Goal: Task Accomplishment & Management: Manage account settings

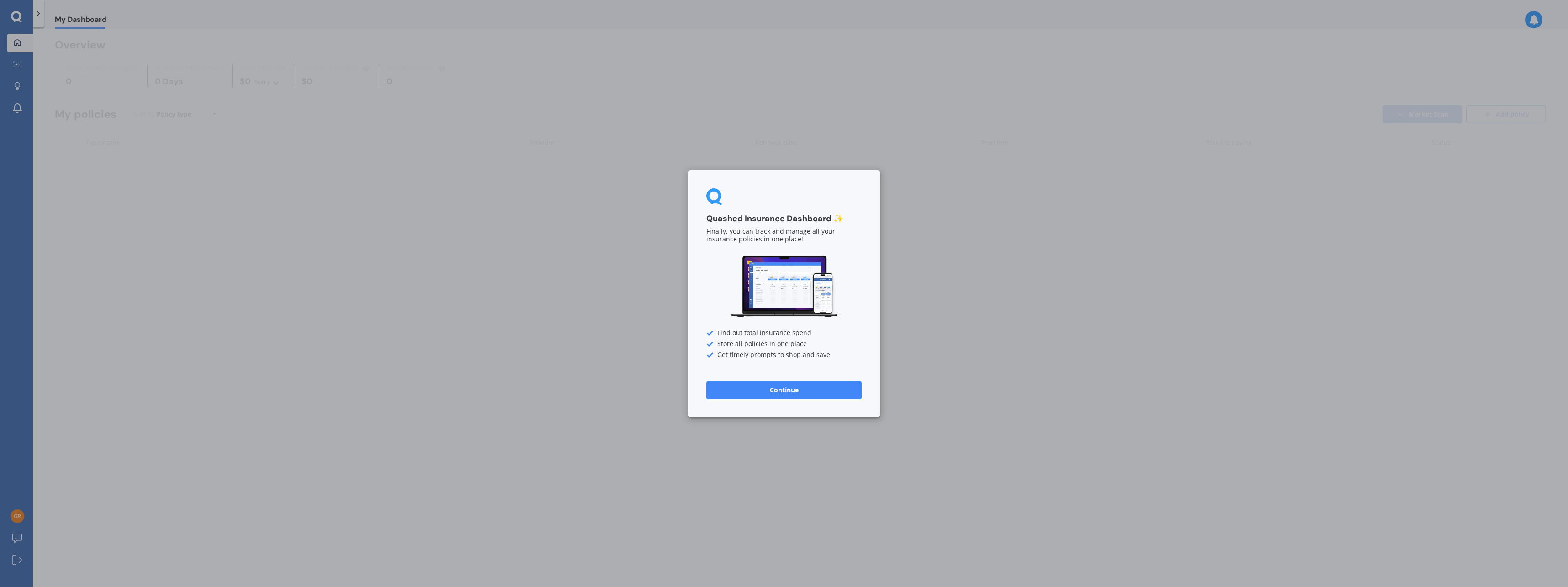
click at [774, 389] on button "Continue" at bounding box center [783, 389] width 155 height 18
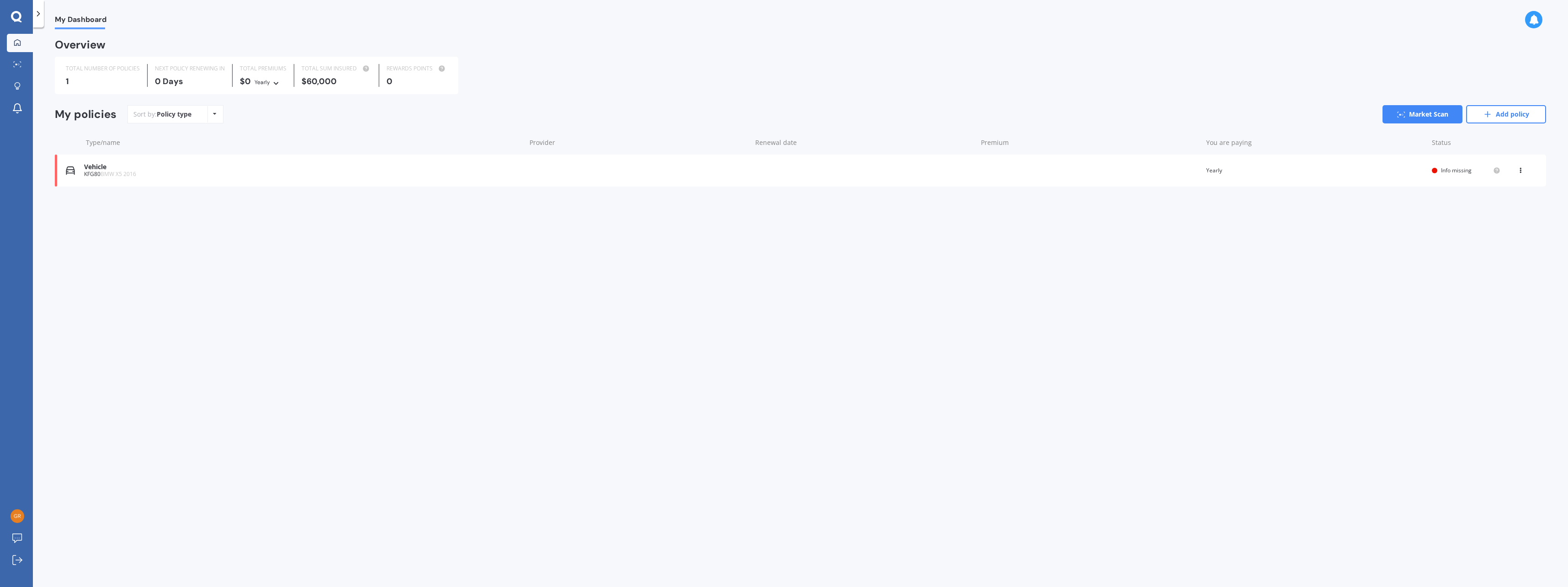
click at [41, 16] on icon at bounding box center [38, 13] width 9 height 9
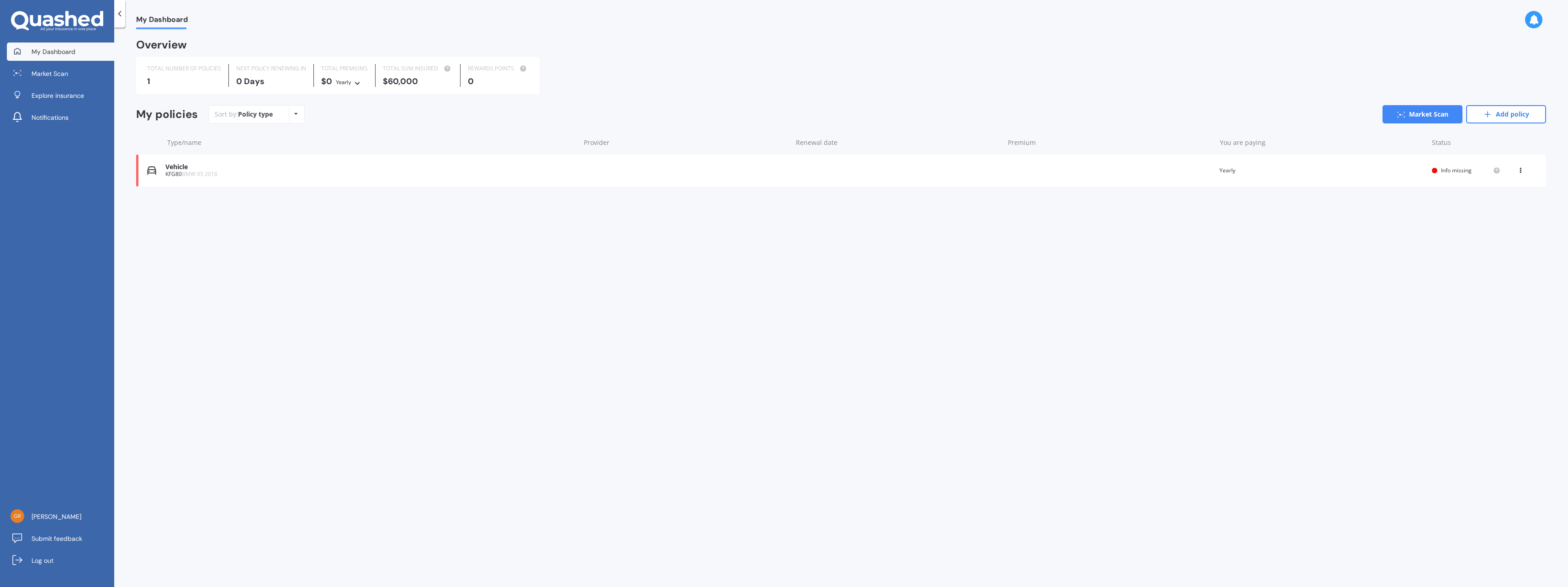
click at [77, 18] on icon at bounding box center [57, 21] width 93 height 21
click at [1511, 112] on link "Add policy" at bounding box center [1506, 114] width 80 height 18
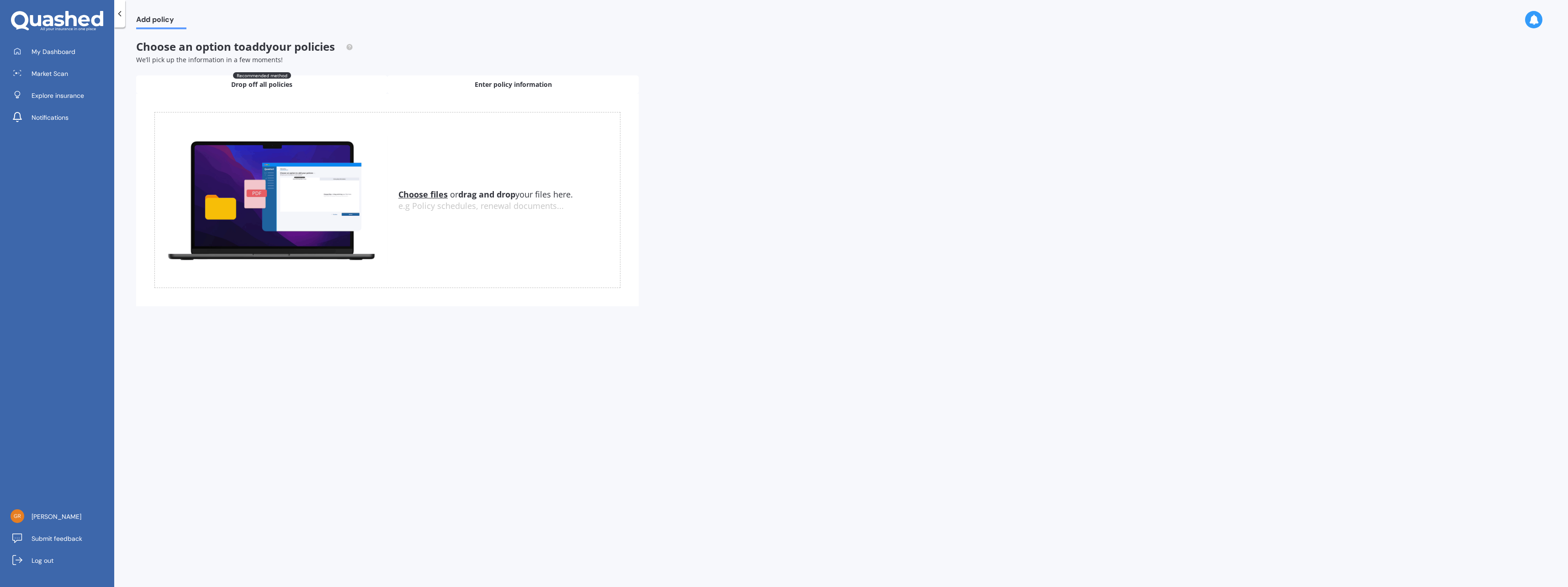
click at [514, 82] on span "Enter policy information" at bounding box center [513, 84] width 77 height 9
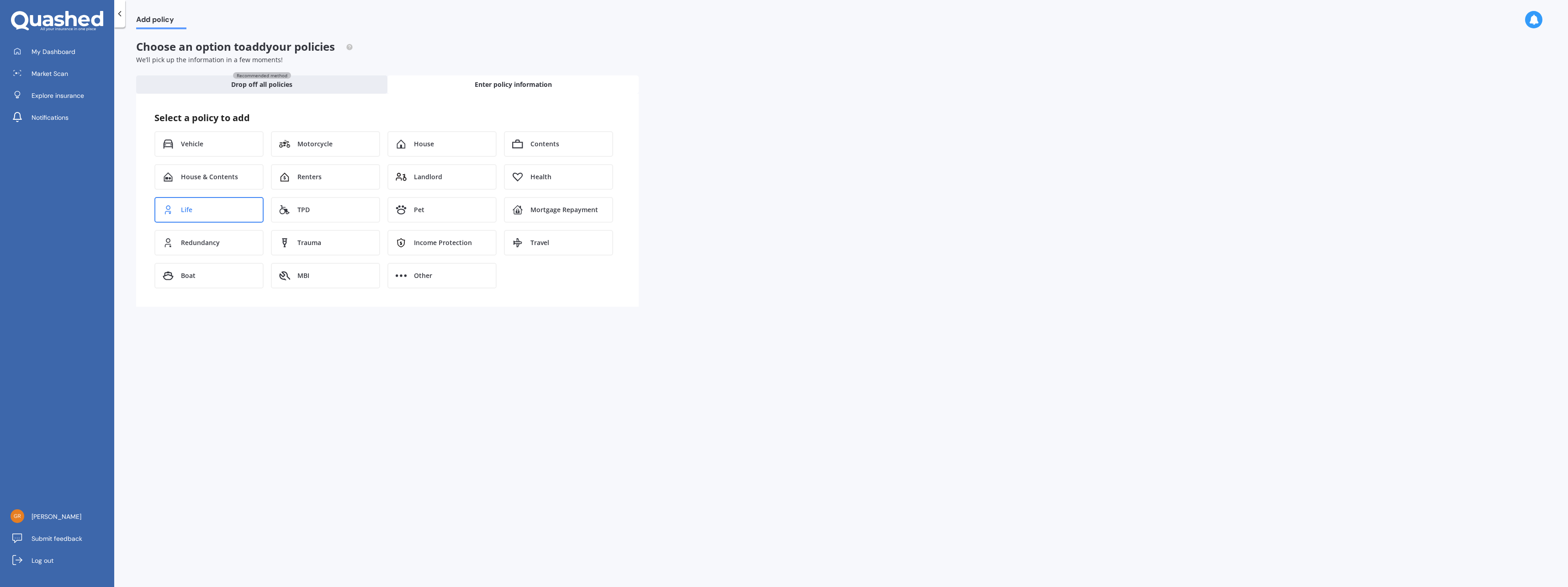
click at [220, 212] on div "Life" at bounding box center [209, 210] width 109 height 26
